Goal: Transaction & Acquisition: Purchase product/service

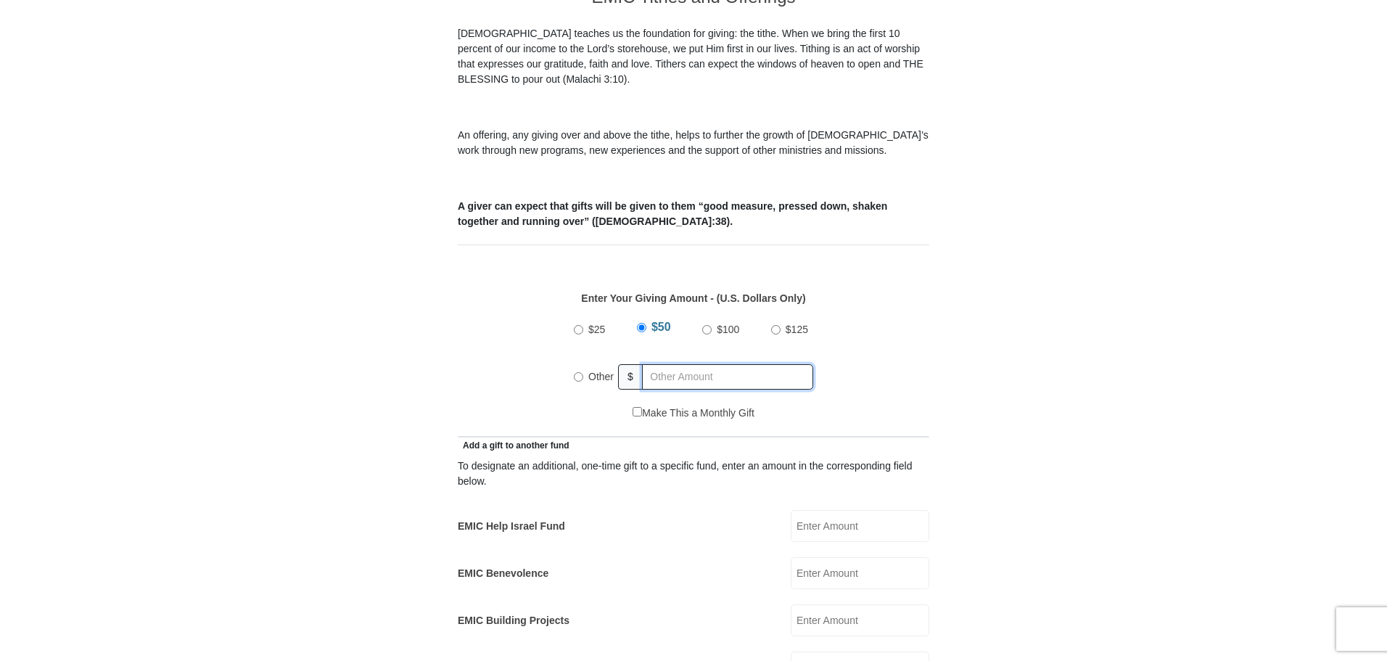
radio input "true"
click at [704, 364] on input "text" at bounding box center [730, 376] width 166 height 25
type input "25000000000000000000000000000000"
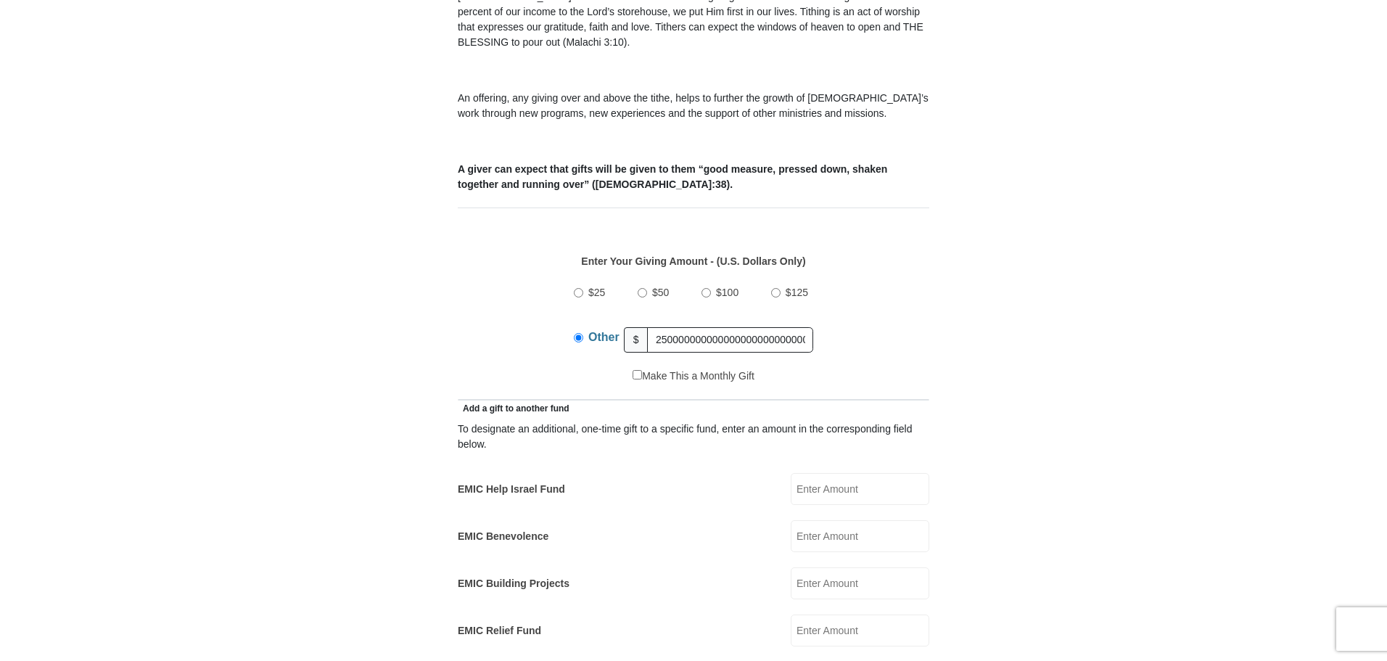
scroll to position [435, 0]
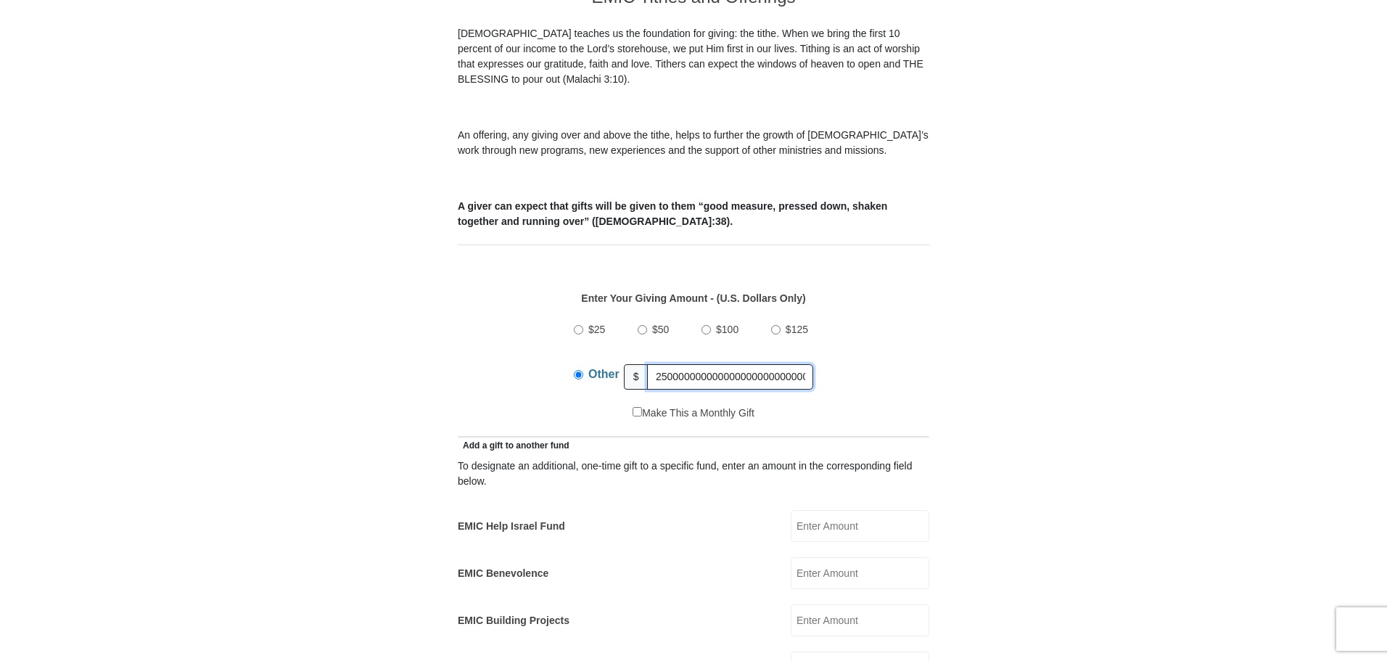
click at [719, 364] on input "25000000000000000000000000000000" at bounding box center [730, 376] width 166 height 25
click at [852, 351] on div "$25 $50 $100 $125 Other $" at bounding box center [694, 358] width 456 height 94
drag, startPoint x: 658, startPoint y: 358, endPoint x: 873, endPoint y: 370, distance: 215.8
click at [873, 370] on div "$25 $50 $100 $125 Other $" at bounding box center [694, 358] width 456 height 94
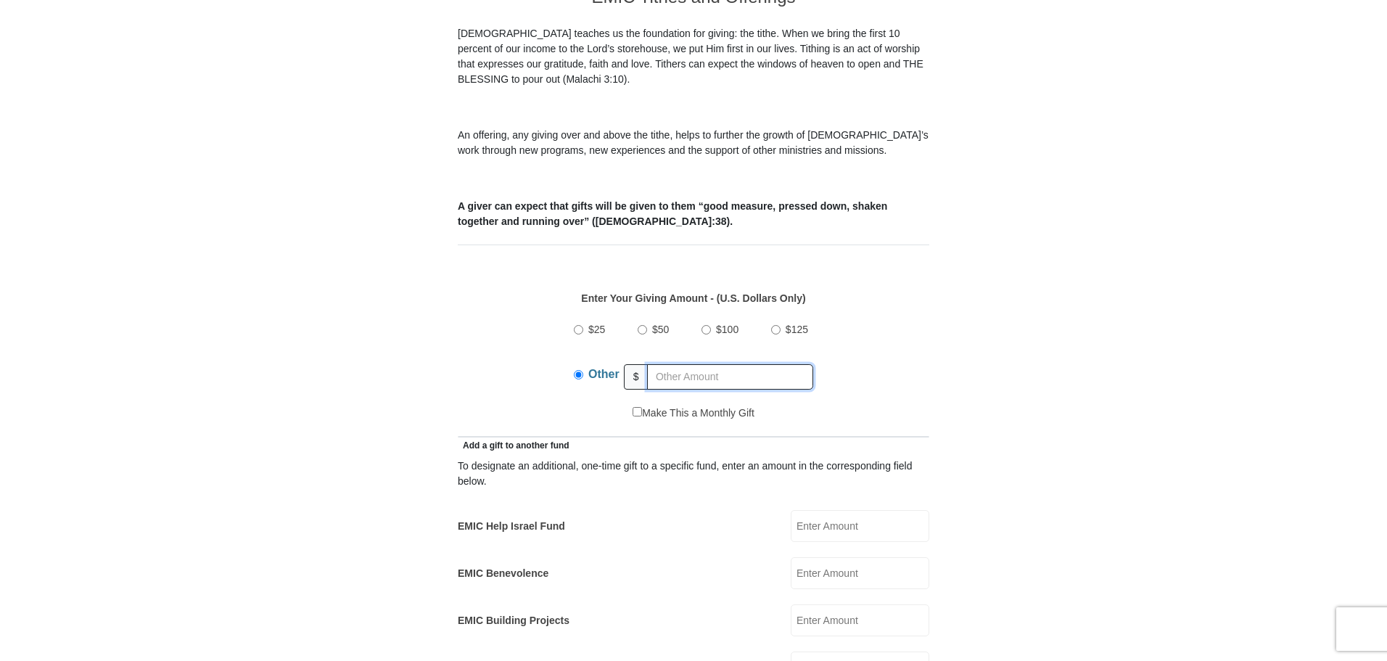
scroll to position [0, 0]
type input "2"
click at [813, 276] on div "Enter Your Giving Amount - (U.S. Dollars Only) Amount must be a valid number Th…" at bounding box center [694, 341] width 472 height 130
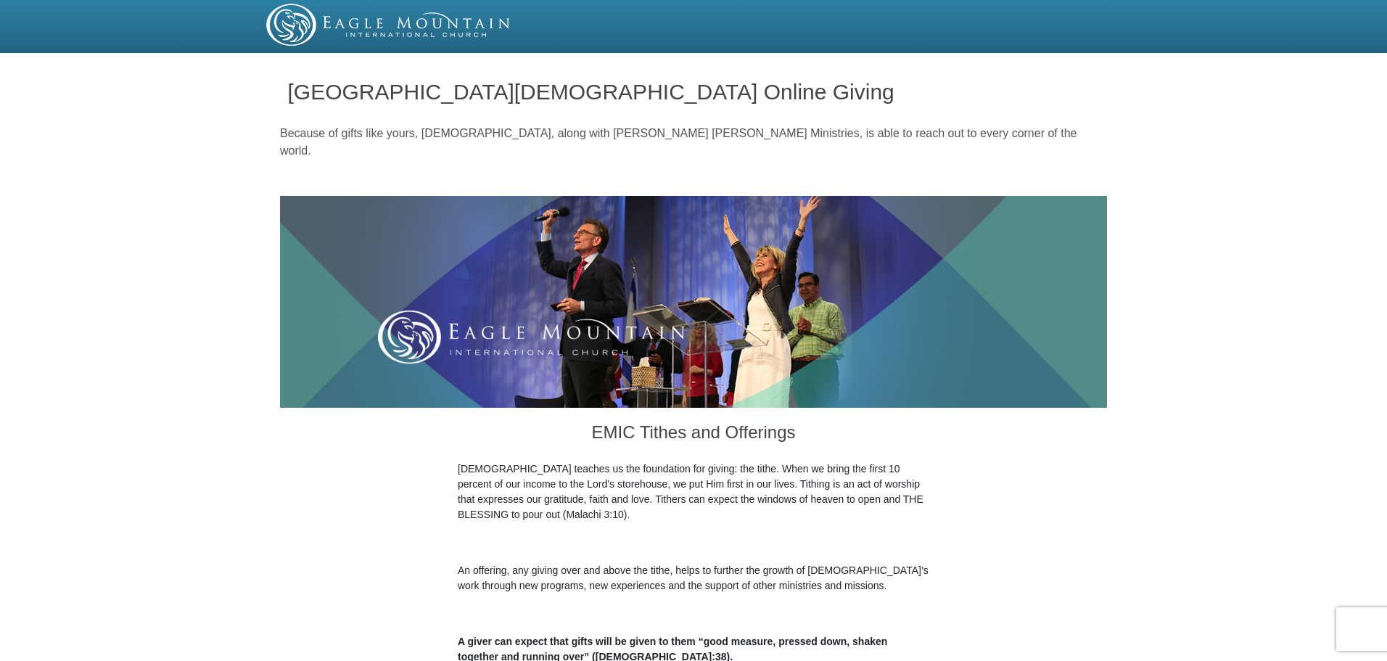
click at [458, 21] on img at bounding box center [388, 25] width 245 height 42
